Goal: Transaction & Acquisition: Purchase product/service

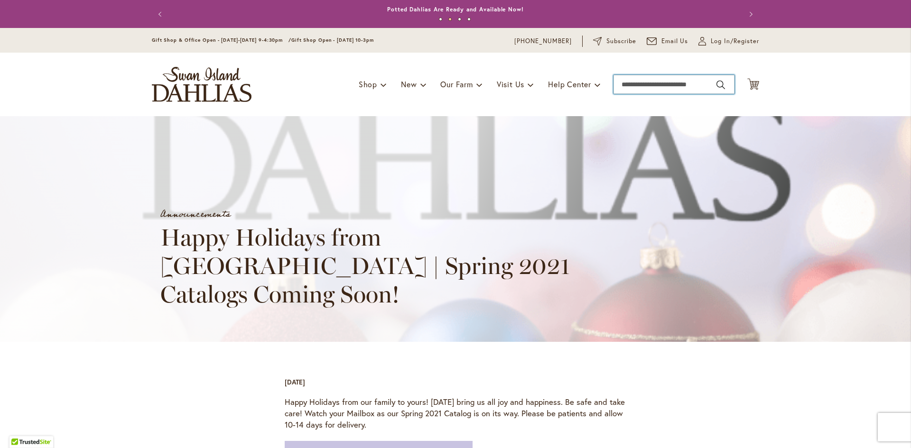
click at [643, 83] on input "Search" at bounding box center [673, 84] width 121 height 19
click at [719, 81] on button "Search" at bounding box center [720, 84] width 9 height 15
type input "********"
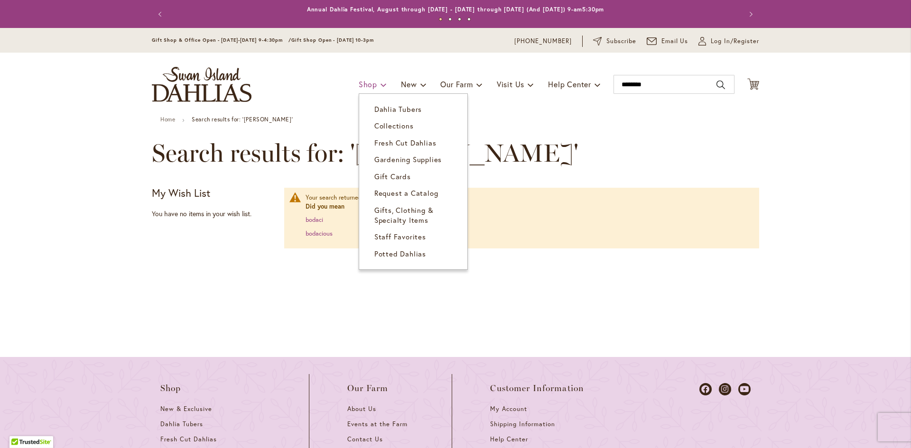
click at [359, 84] on span "Shop" at bounding box center [368, 84] width 19 height 10
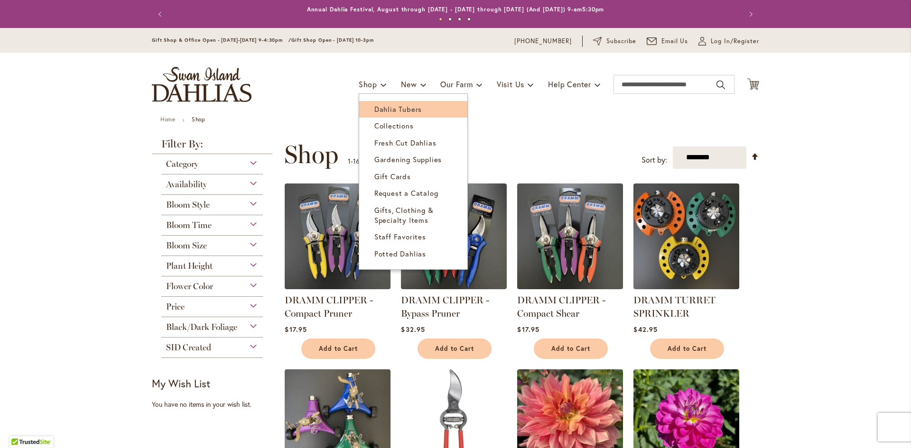
click at [382, 110] on span "Dahlia Tubers" at bounding box center [397, 108] width 47 height 9
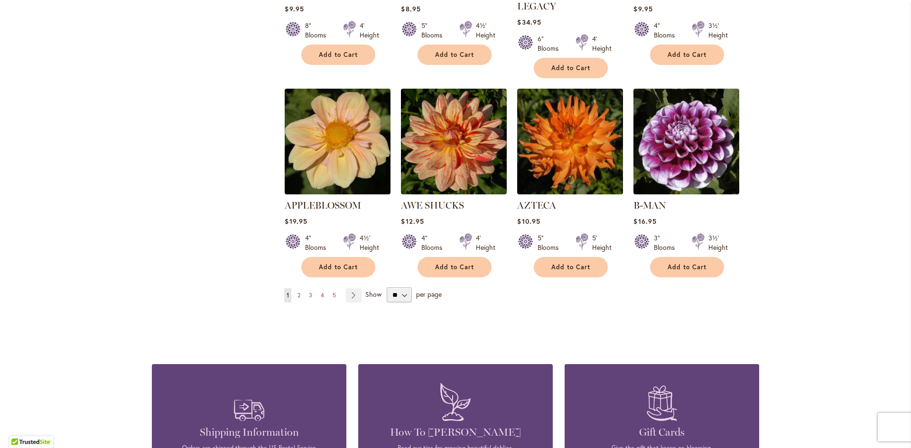
scroll to position [807, 0]
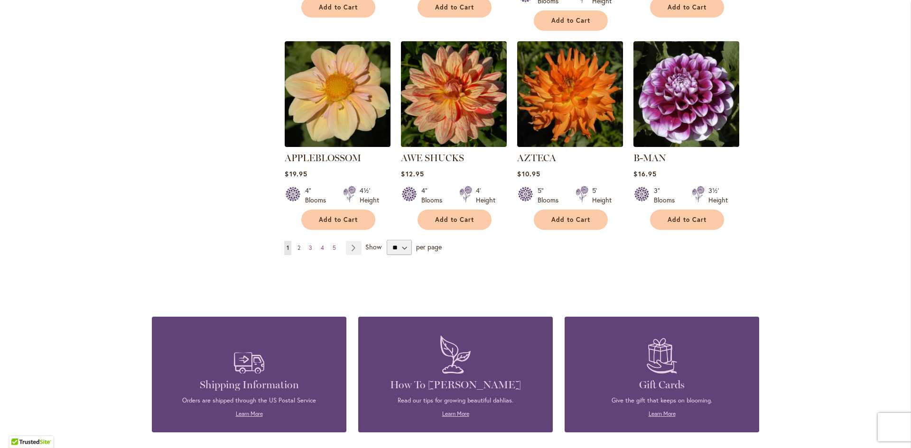
click at [297, 244] on span "2" at bounding box center [298, 247] width 3 height 7
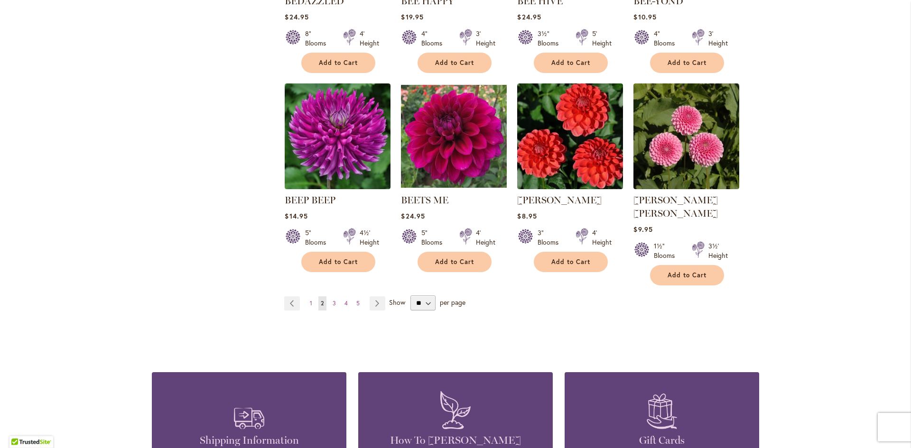
scroll to position [759, 0]
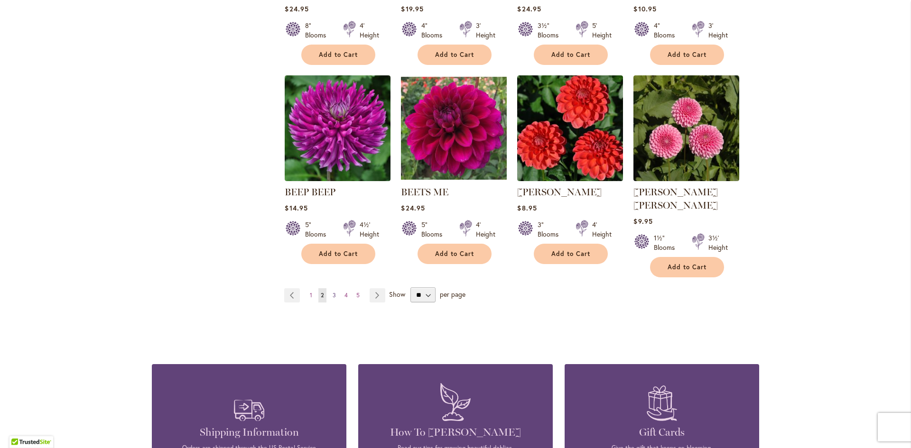
click at [333, 292] on span "3" at bounding box center [334, 295] width 3 height 7
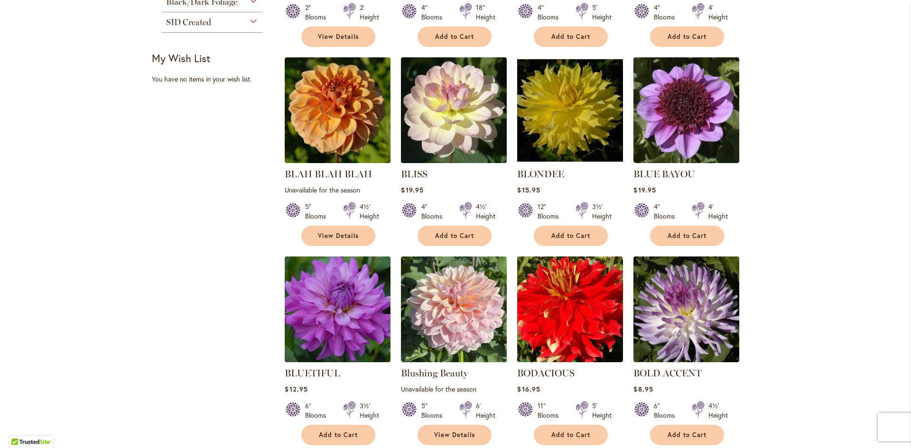
scroll to position [380, 0]
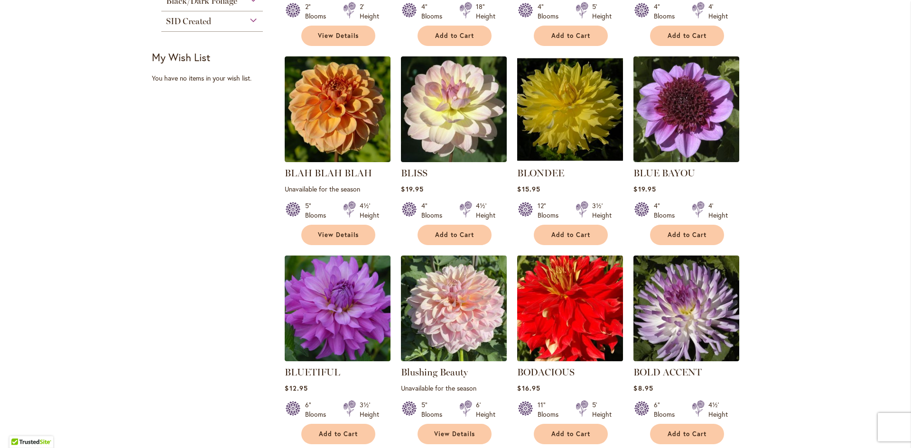
click at [558, 294] on img at bounding box center [570, 308] width 111 height 111
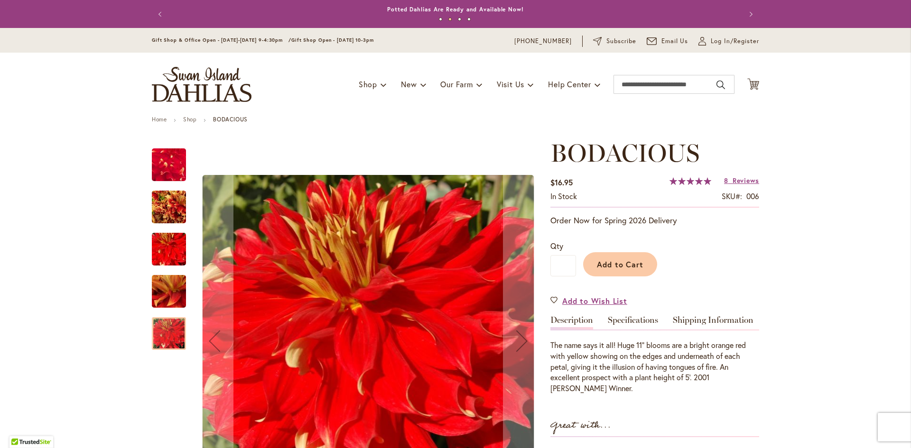
click at [175, 210] on img "BODACIOUS" at bounding box center [169, 208] width 34 height 46
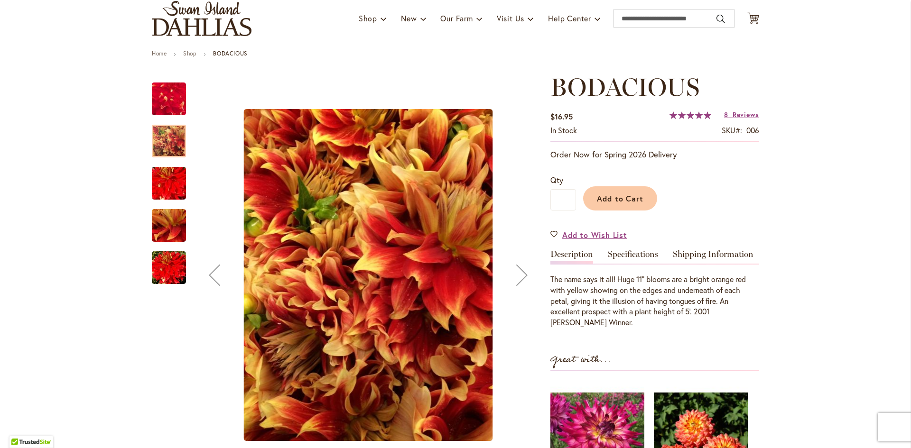
scroll to position [95, 0]
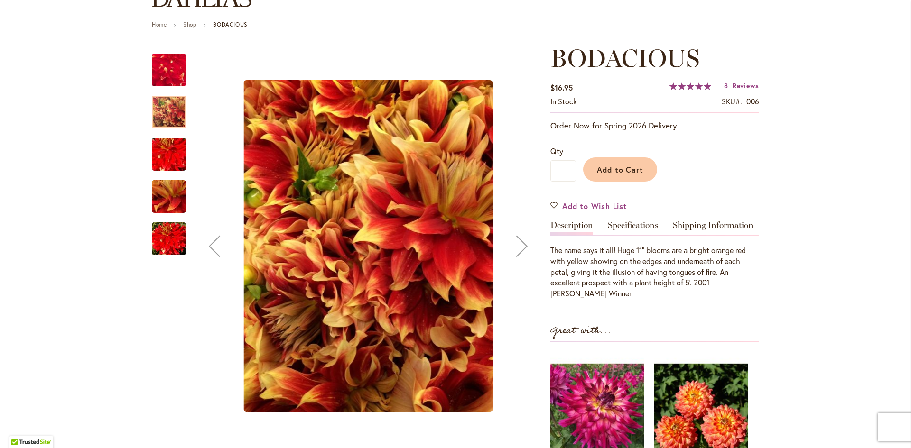
click at [157, 108] on div at bounding box center [169, 112] width 34 height 33
click at [159, 153] on img "BODACIOUS" at bounding box center [169, 155] width 68 height 46
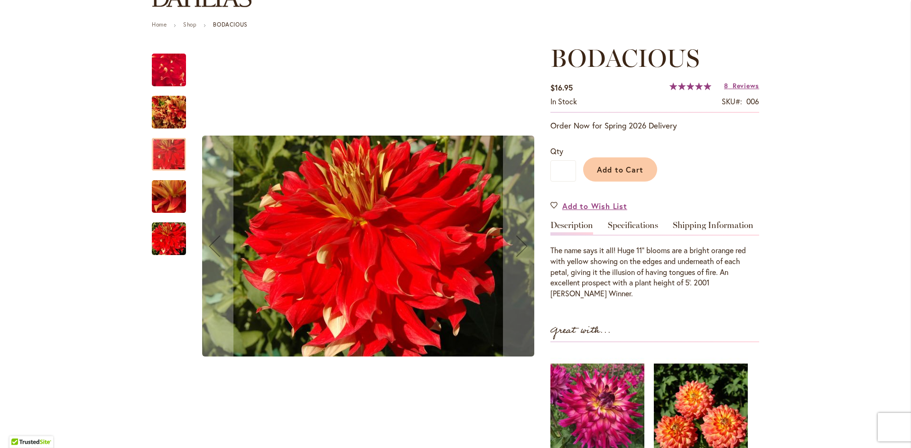
click at [169, 198] on img "BODACIOUS" at bounding box center [169, 196] width 68 height 51
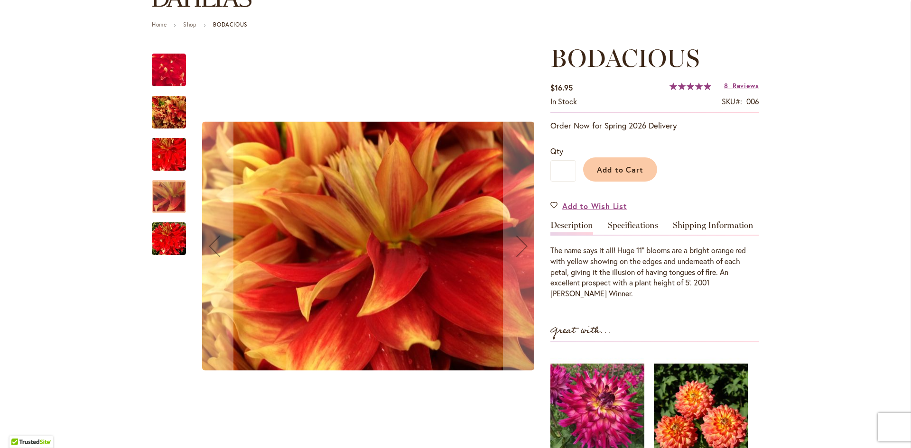
click at [164, 242] on img "BODACIOUS" at bounding box center [169, 239] width 34 height 34
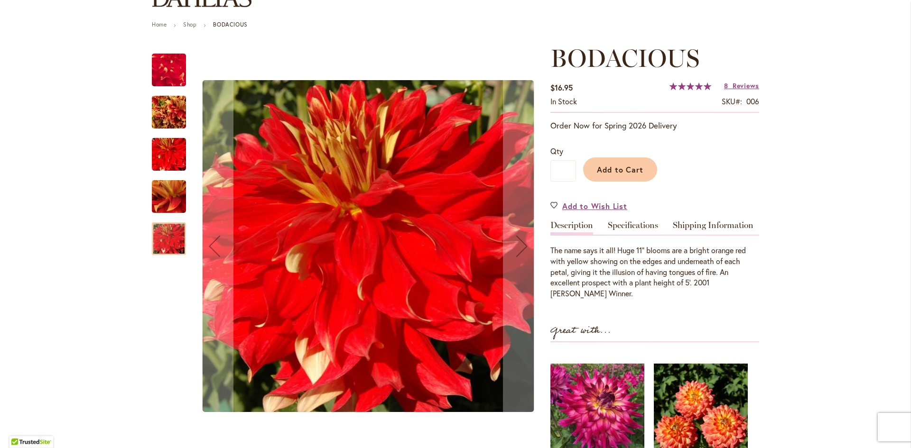
click at [164, 155] on img "BODACIOUS" at bounding box center [169, 155] width 68 height 46
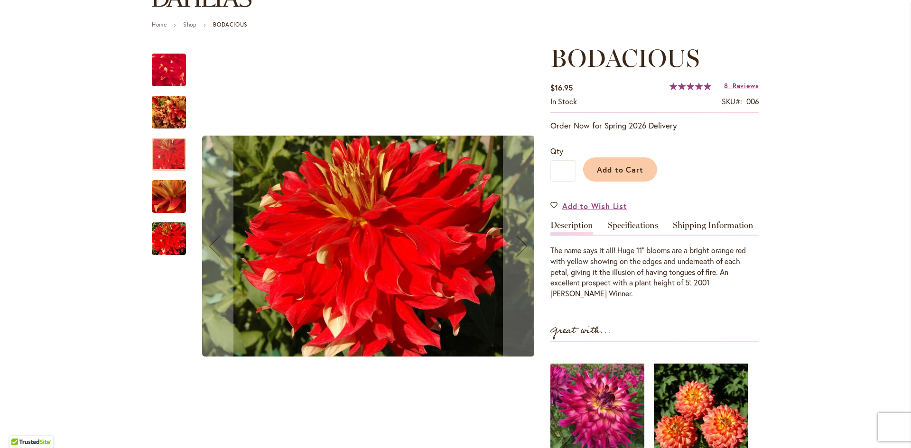
click at [165, 74] on img "BODACIOUS" at bounding box center [169, 69] width 66 height 65
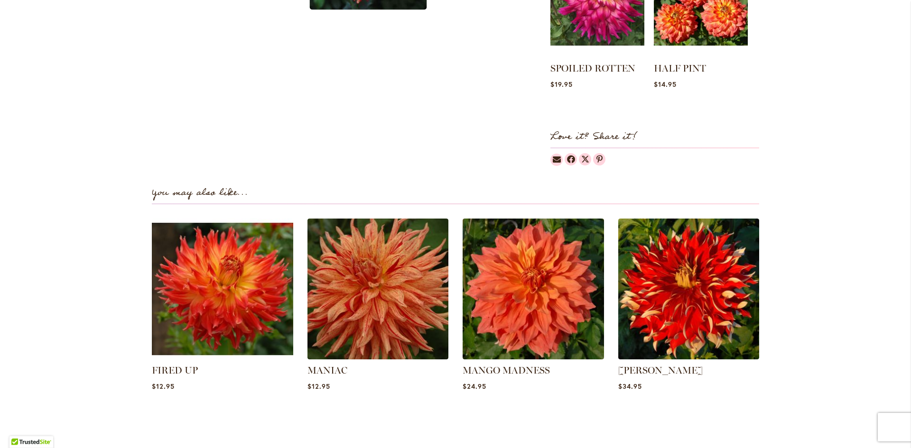
scroll to position [569, 0]
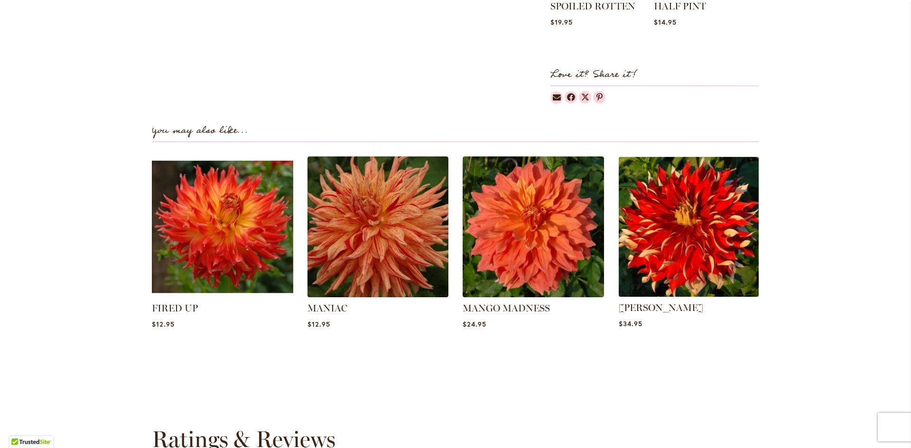
click at [689, 241] on img at bounding box center [688, 226] width 147 height 147
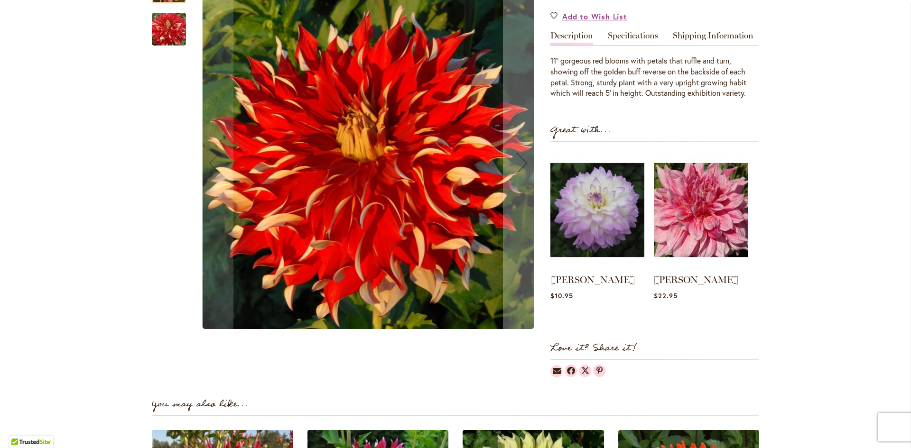
scroll to position [190, 0]
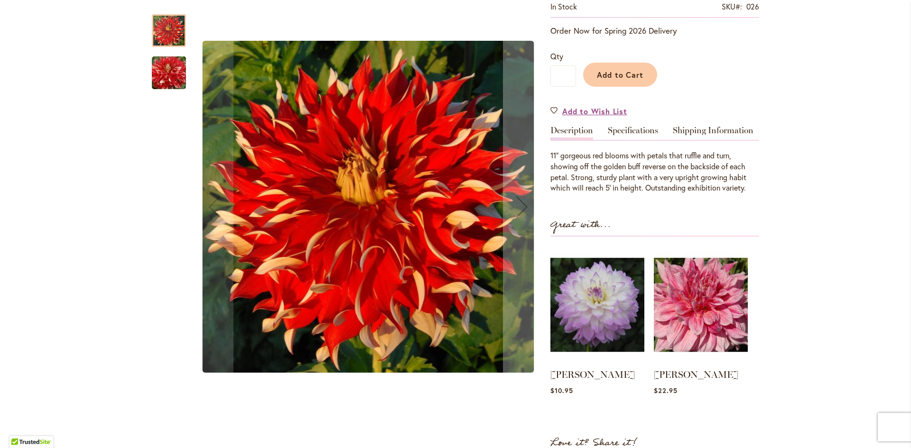
click at [168, 28] on div at bounding box center [169, 30] width 34 height 33
click at [164, 34] on div at bounding box center [169, 30] width 34 height 33
click at [154, 74] on img "Nick Sr" at bounding box center [169, 73] width 68 height 46
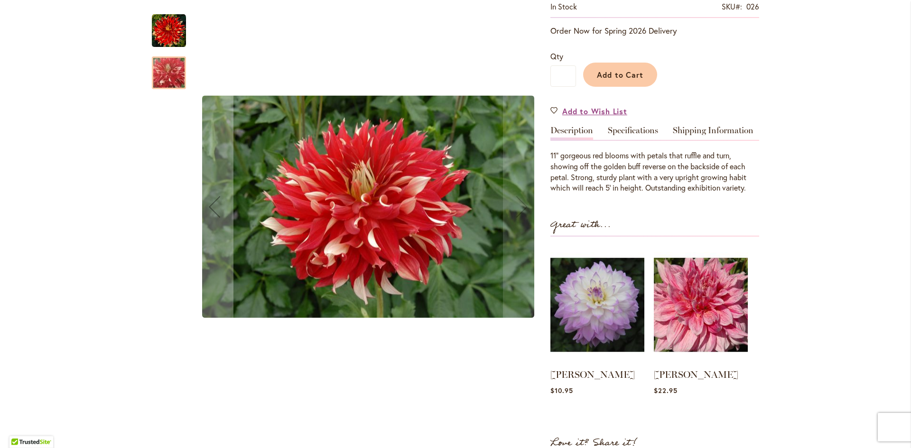
click at [167, 32] on img "Nick Sr" at bounding box center [169, 31] width 34 height 34
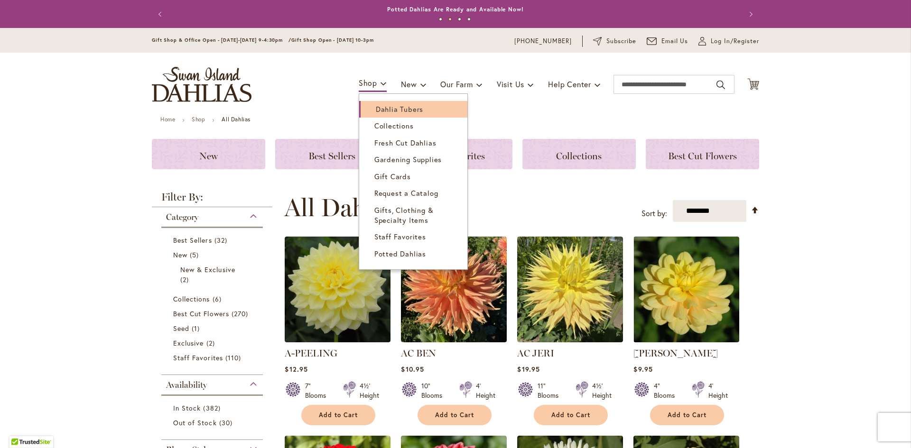
click at [400, 110] on span "Dahlia Tubers" at bounding box center [399, 108] width 47 height 9
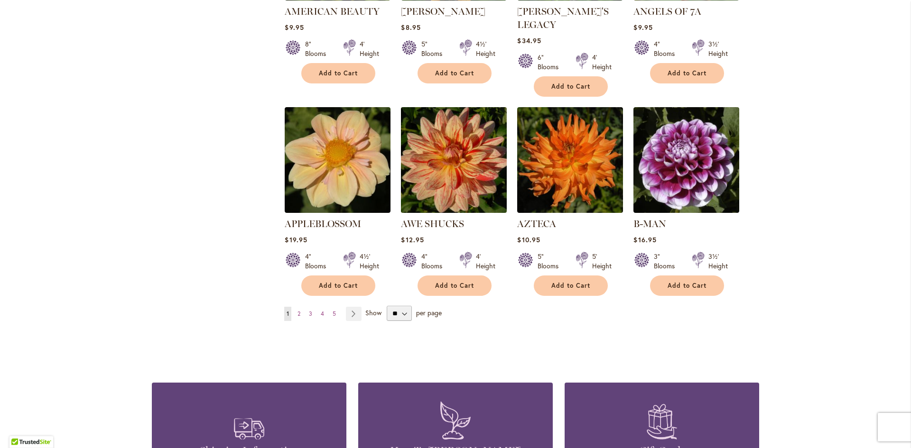
scroll to position [742, 0]
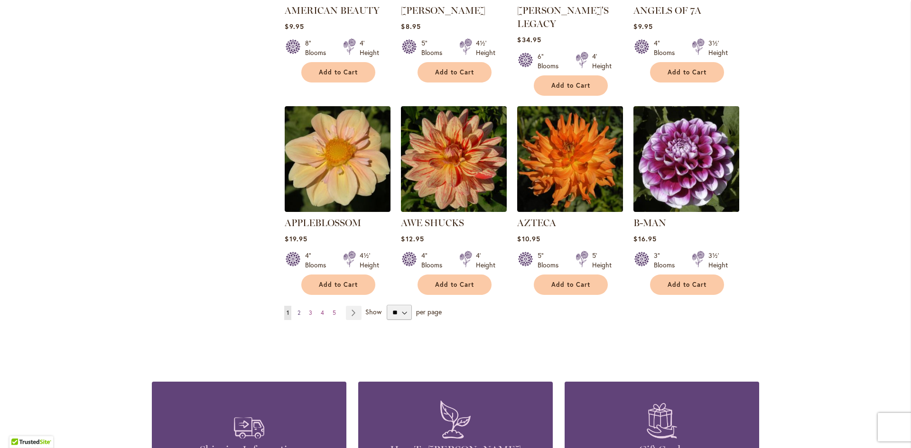
click at [297, 309] on span "2" at bounding box center [298, 312] width 3 height 7
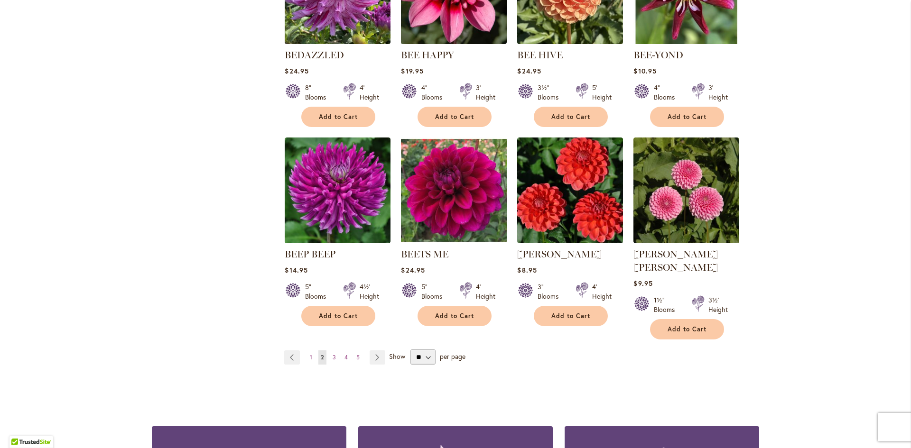
scroll to position [759, 0]
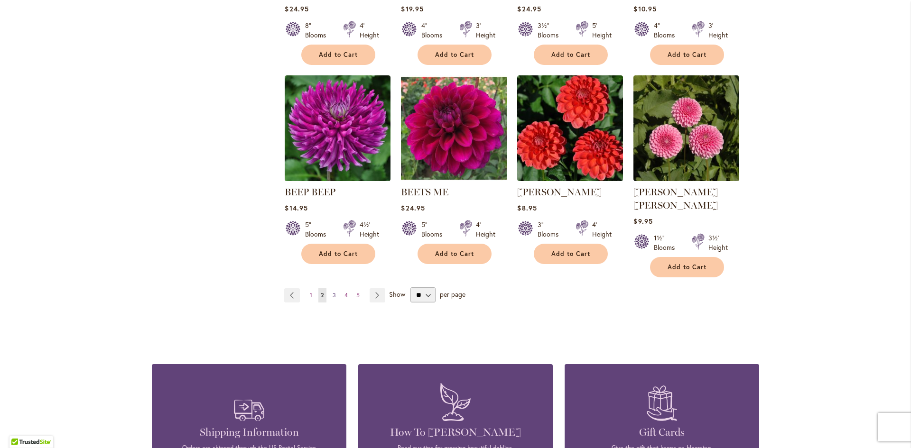
click at [333, 292] on span "3" at bounding box center [334, 295] width 3 height 7
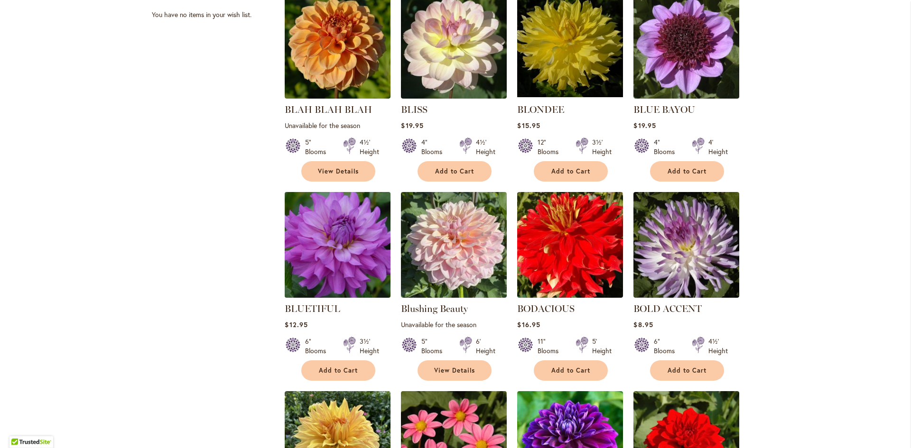
scroll to position [474, 0]
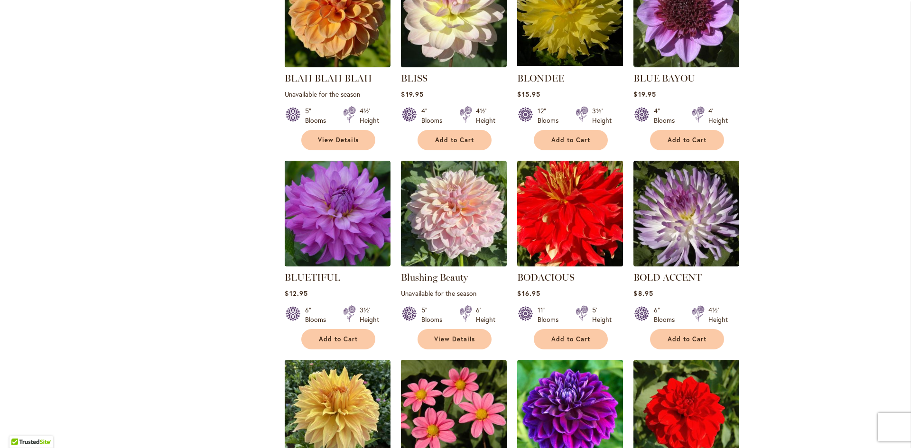
click at [581, 225] on img at bounding box center [570, 213] width 111 height 111
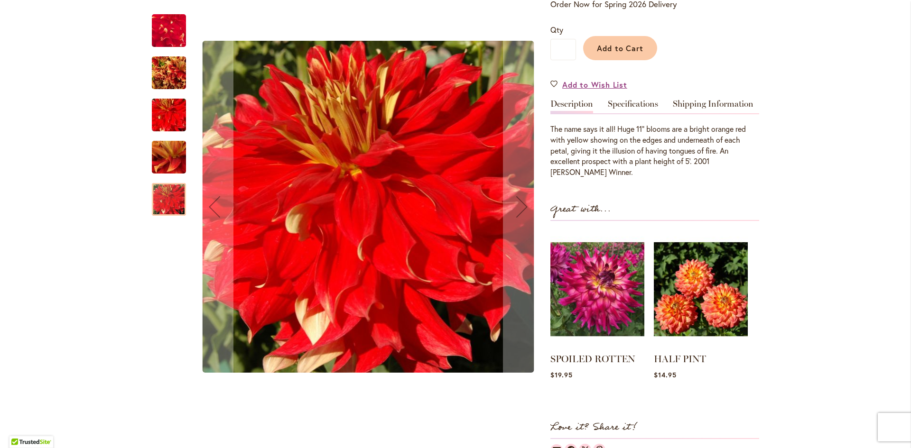
scroll to position [74, 0]
